Goal: Task Accomplishment & Management: Manage account settings

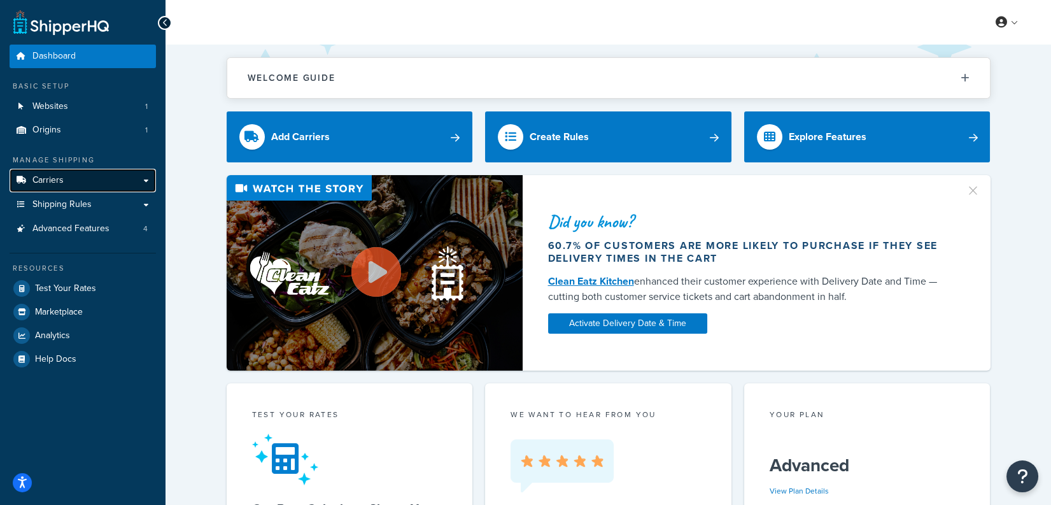
click at [92, 182] on link "Carriers" at bounding box center [83, 181] width 146 height 24
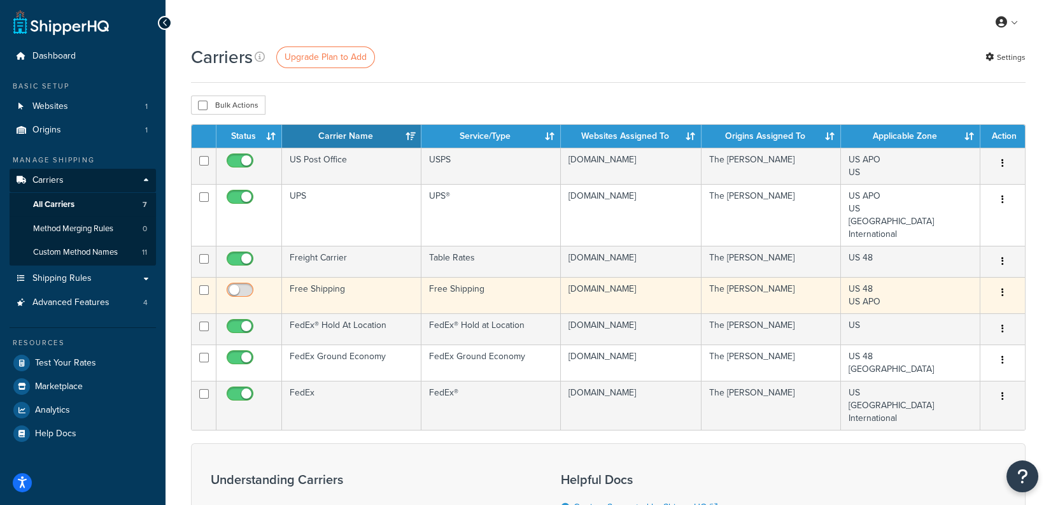
click at [234, 292] on input "checkbox" at bounding box center [241, 293] width 35 height 16
checkbox input "false"
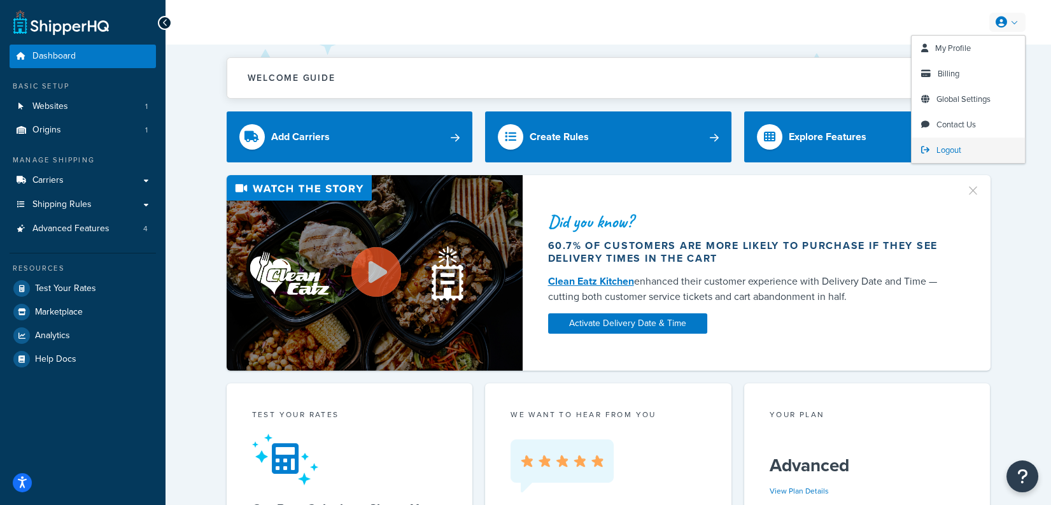
click at [946, 148] on span "Logout" at bounding box center [949, 150] width 25 height 12
